Goal: Check status: Check status

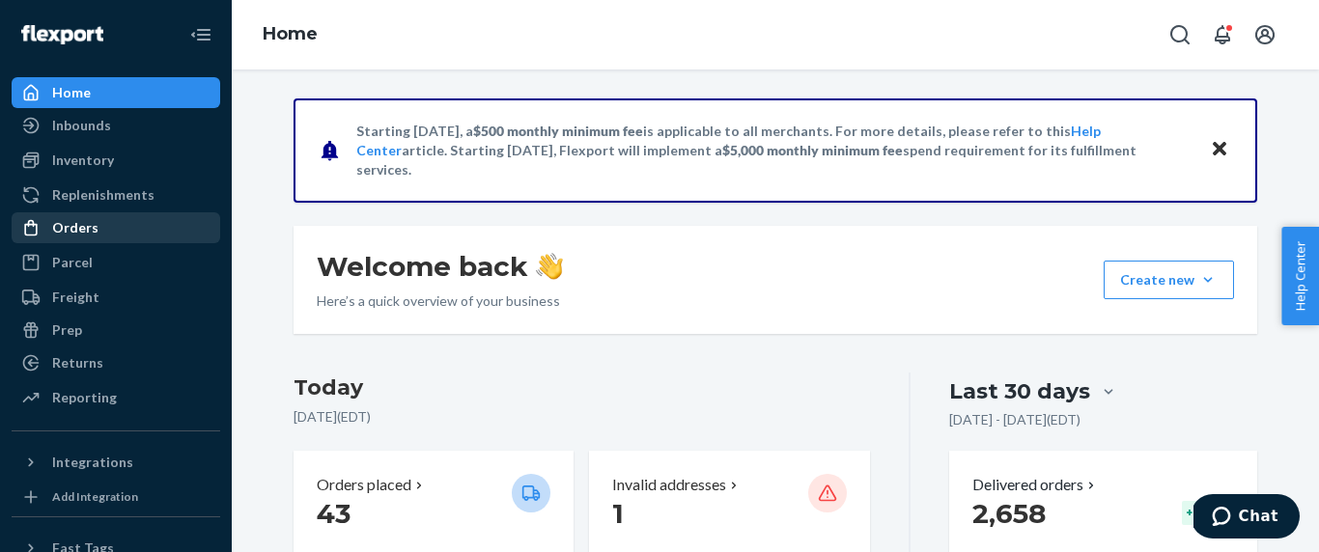
click at [128, 224] on div "Orders" at bounding box center [116, 227] width 205 height 27
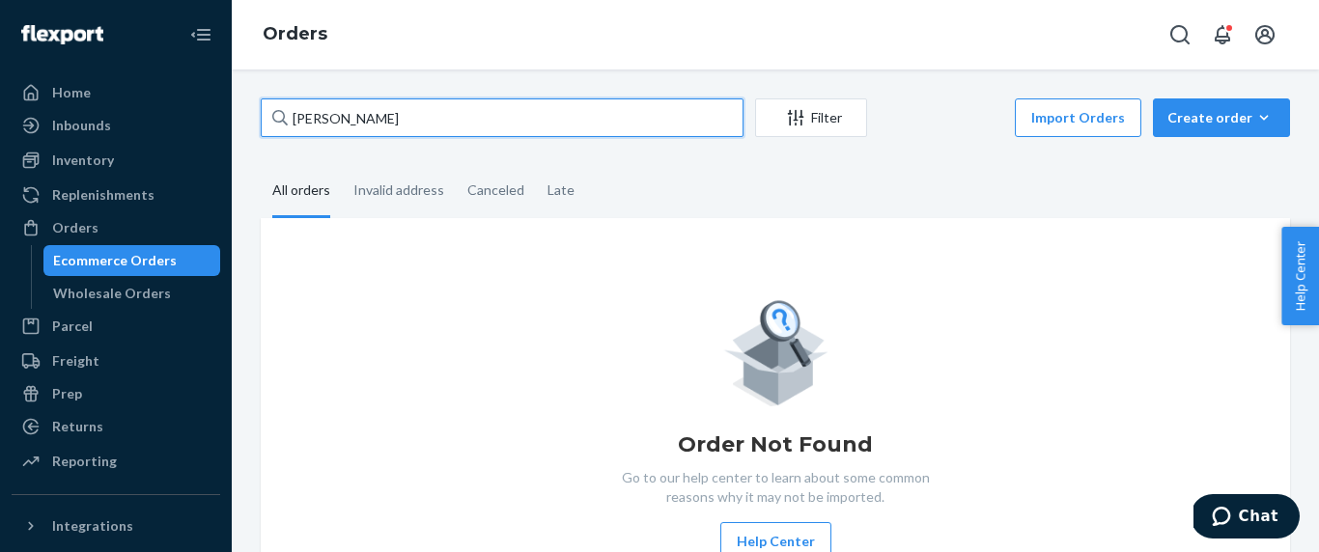
click at [482, 123] on input "[PERSON_NAME]" at bounding box center [502, 118] width 483 height 39
paste input "248125"
type input "248125"
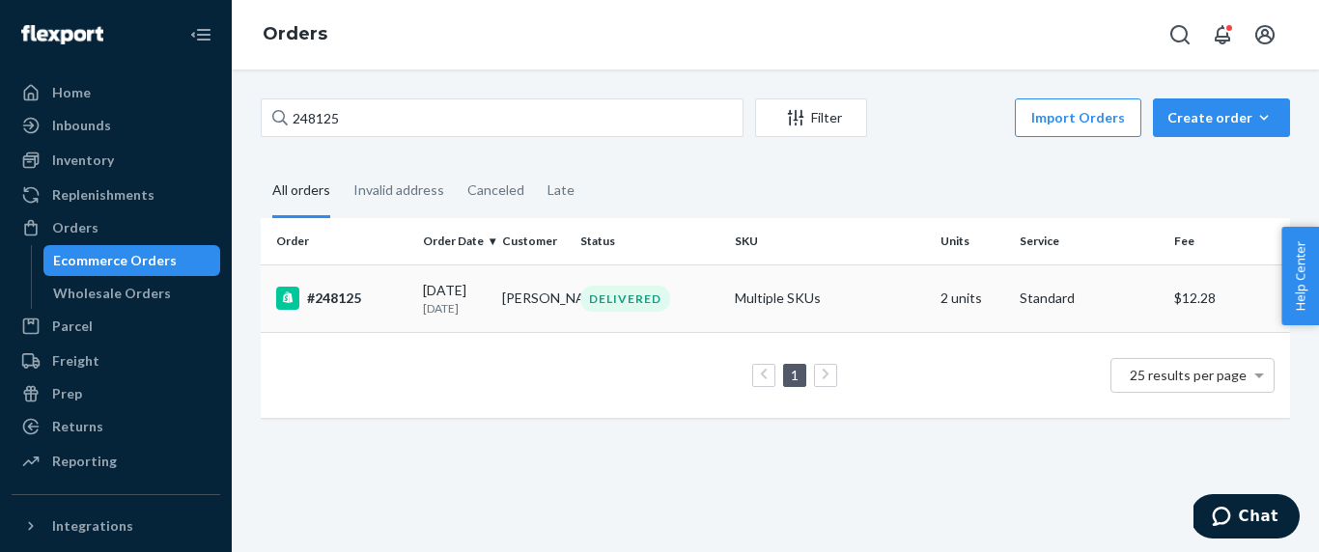
click at [474, 317] on p "[DATE]" at bounding box center [455, 308] width 64 height 16
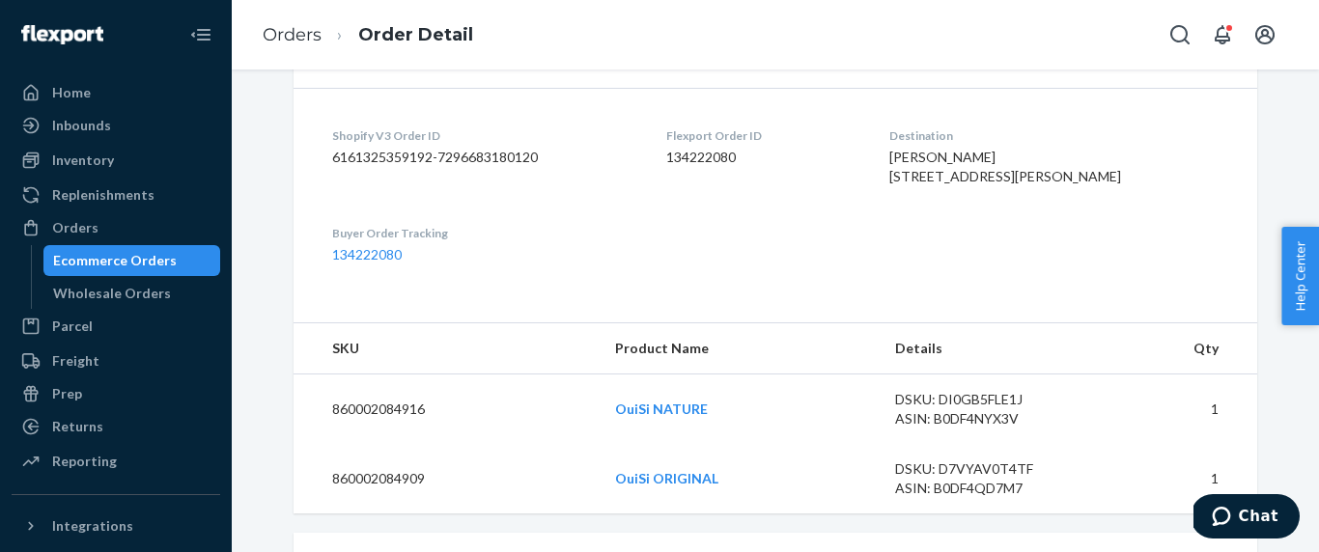
scroll to position [474, 0]
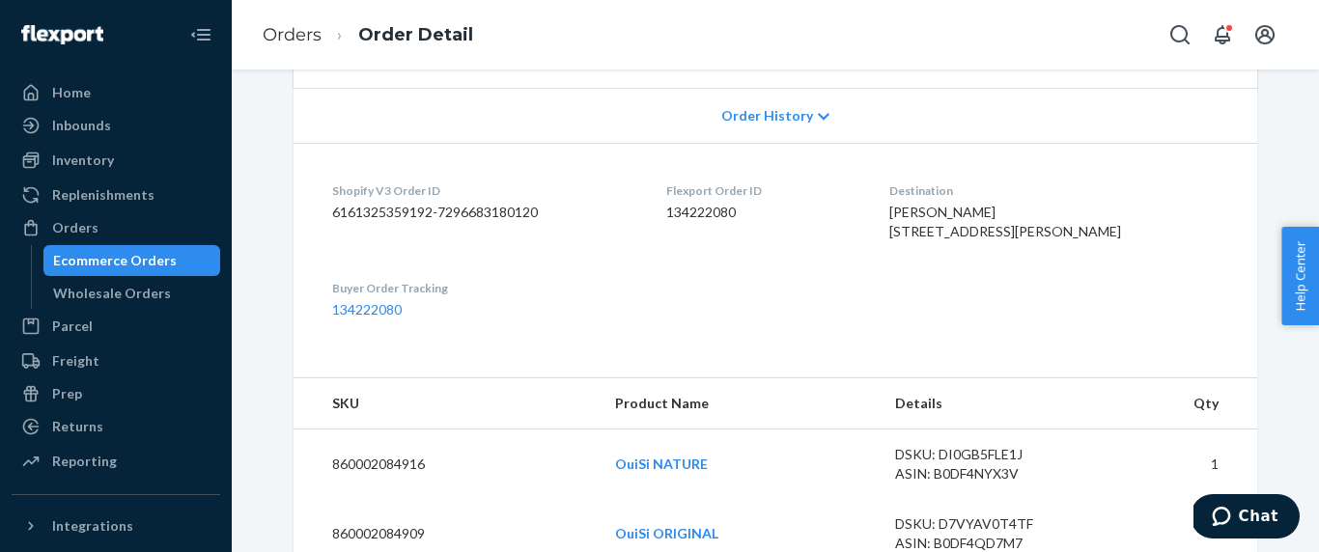
click at [1005, 239] on span "[PERSON_NAME] [STREET_ADDRESS][PERSON_NAME]" at bounding box center [1005, 222] width 232 height 36
copy span "[STREET_ADDRESS][PERSON_NAME]"
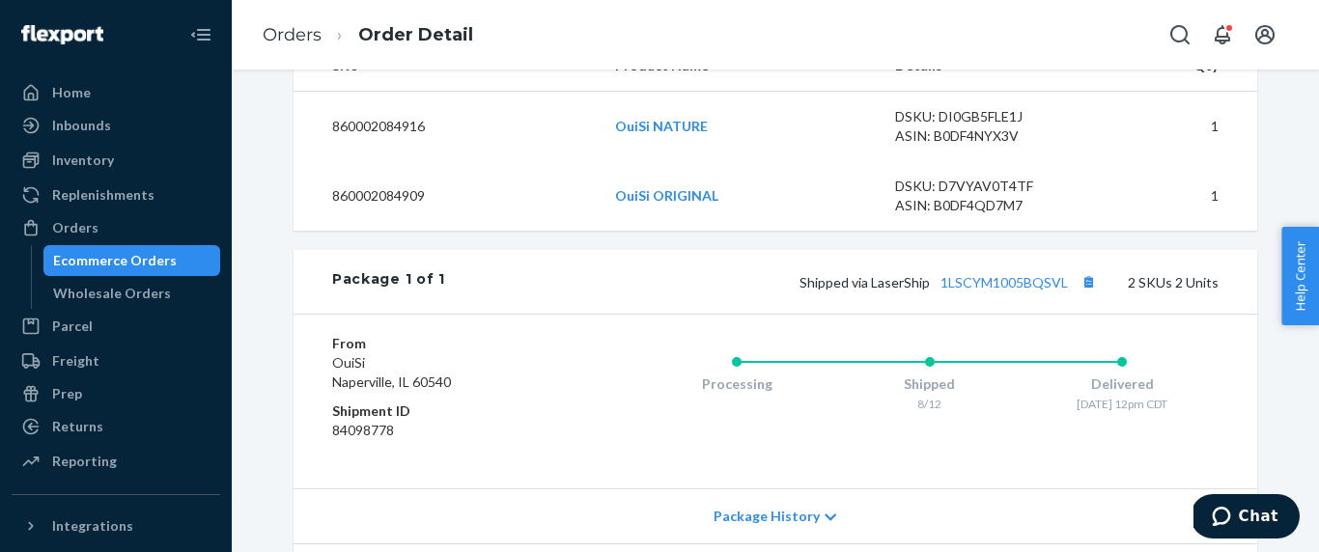
scroll to position [1054, 0]
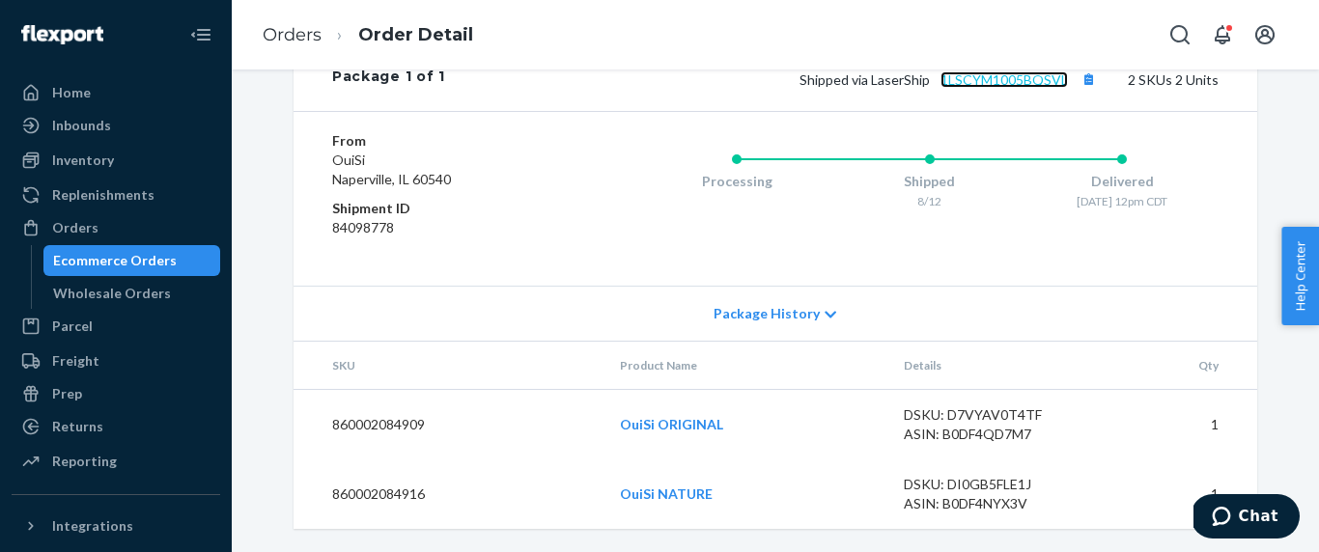
click at [1028, 81] on link "1LSCYM1005BQSVL" at bounding box center [1004, 79] width 127 height 16
